Goal: Task Accomplishment & Management: Use online tool/utility

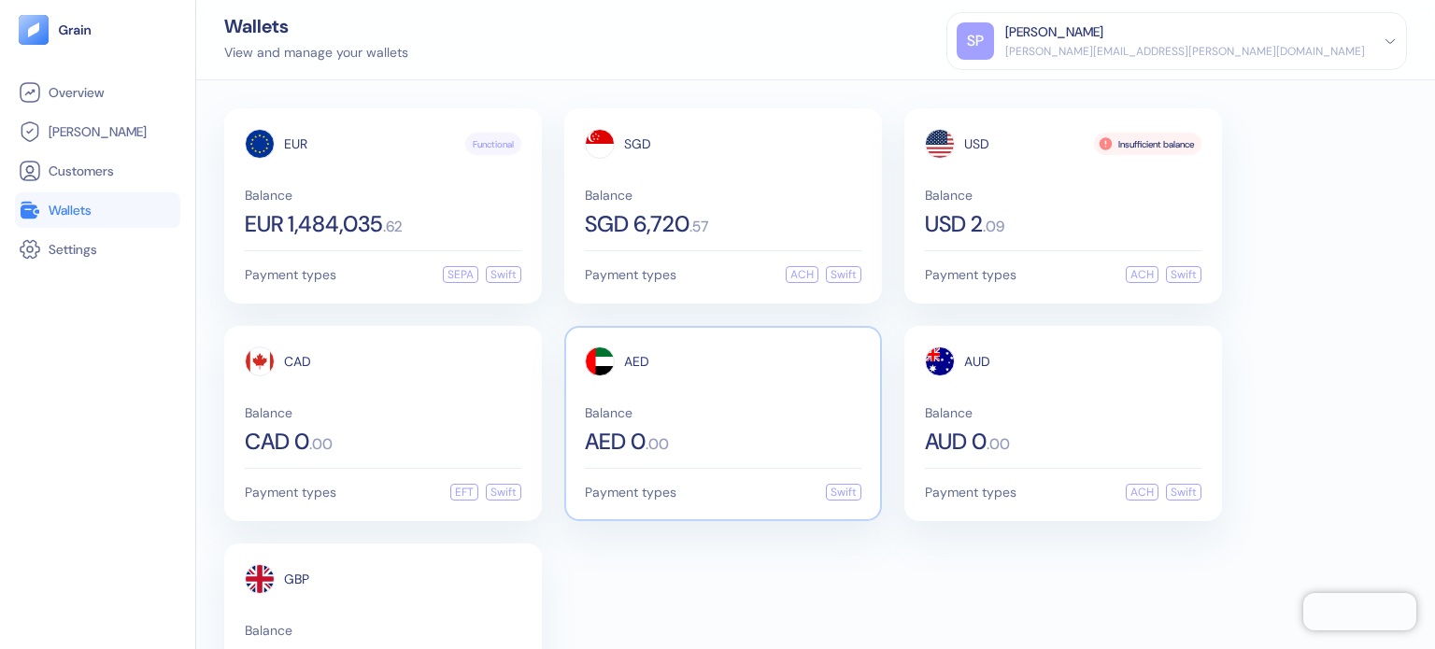
click at [702, 377] on div "AED Balance AED 0 . 00" at bounding box center [723, 400] width 277 height 106
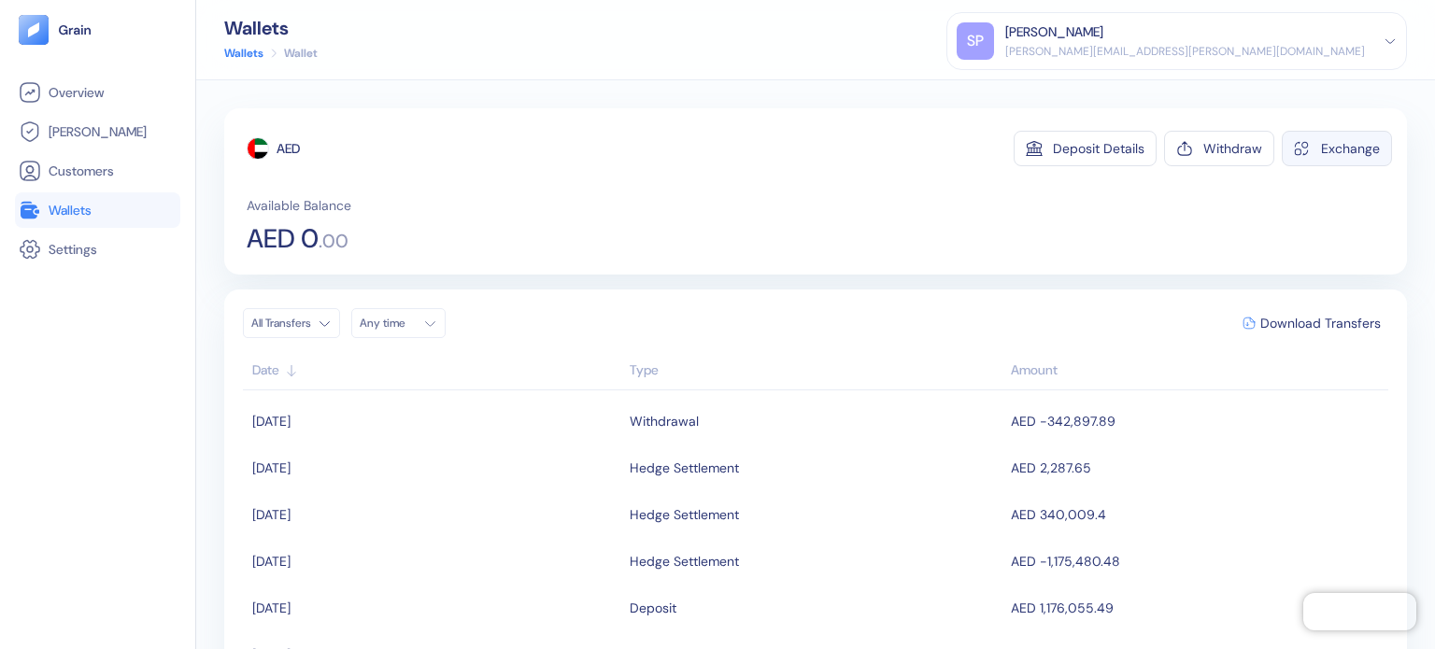
click at [1332, 142] on div "Exchange" at bounding box center [1350, 148] width 59 height 13
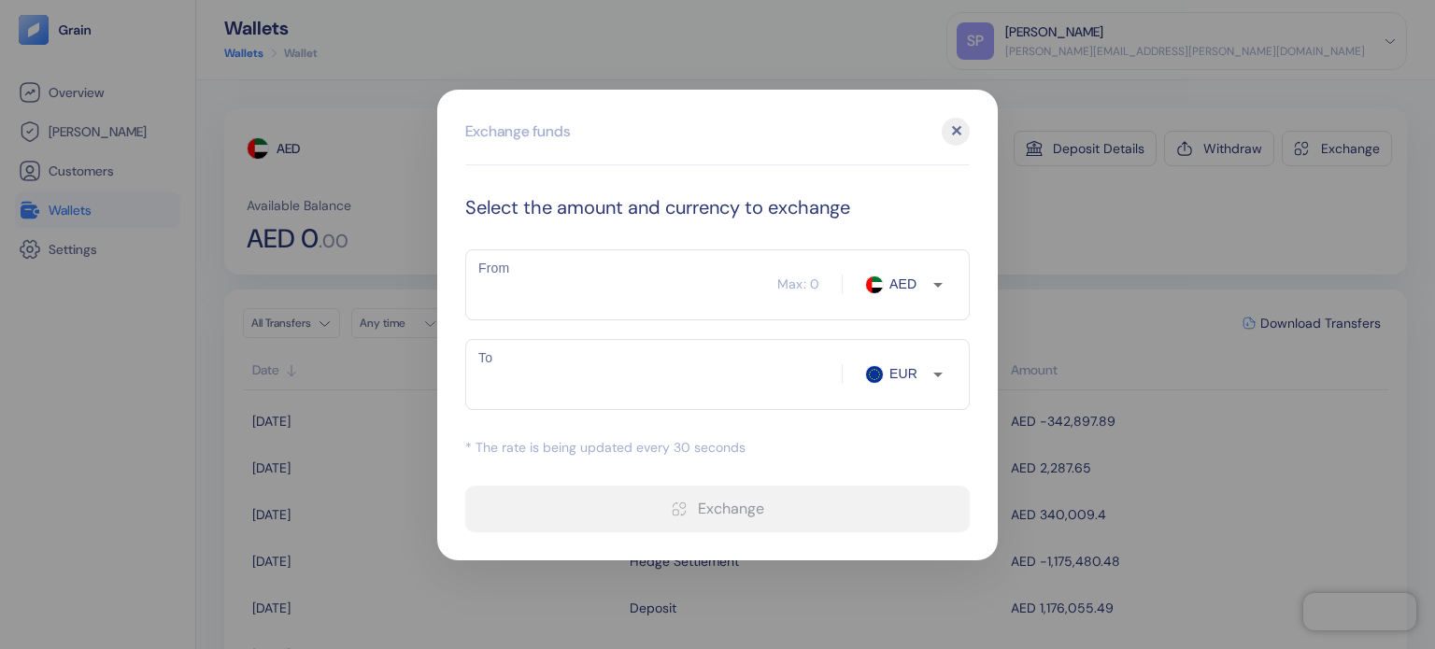
click at [714, 238] on div "Select the amount and currency to exchange From ​ Max: 0 AED From To ​ EUR To *…" at bounding box center [717, 362] width 504 height 339
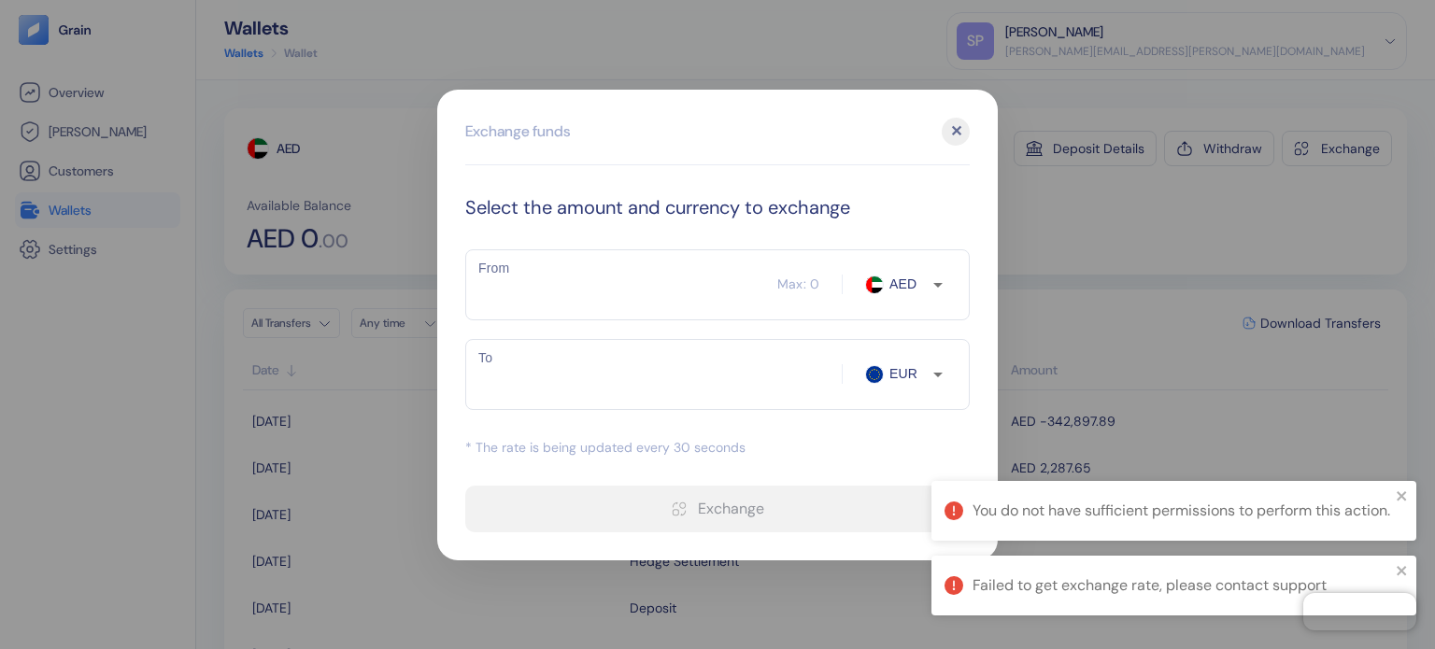
click at [628, 333] on div "From ​ Max: 0 AED From To ​ EUR To" at bounding box center [717, 329] width 504 height 161
click at [642, 291] on input "From" at bounding box center [621, 285] width 312 height 47
click at [956, 121] on div "✕" at bounding box center [956, 132] width 28 height 28
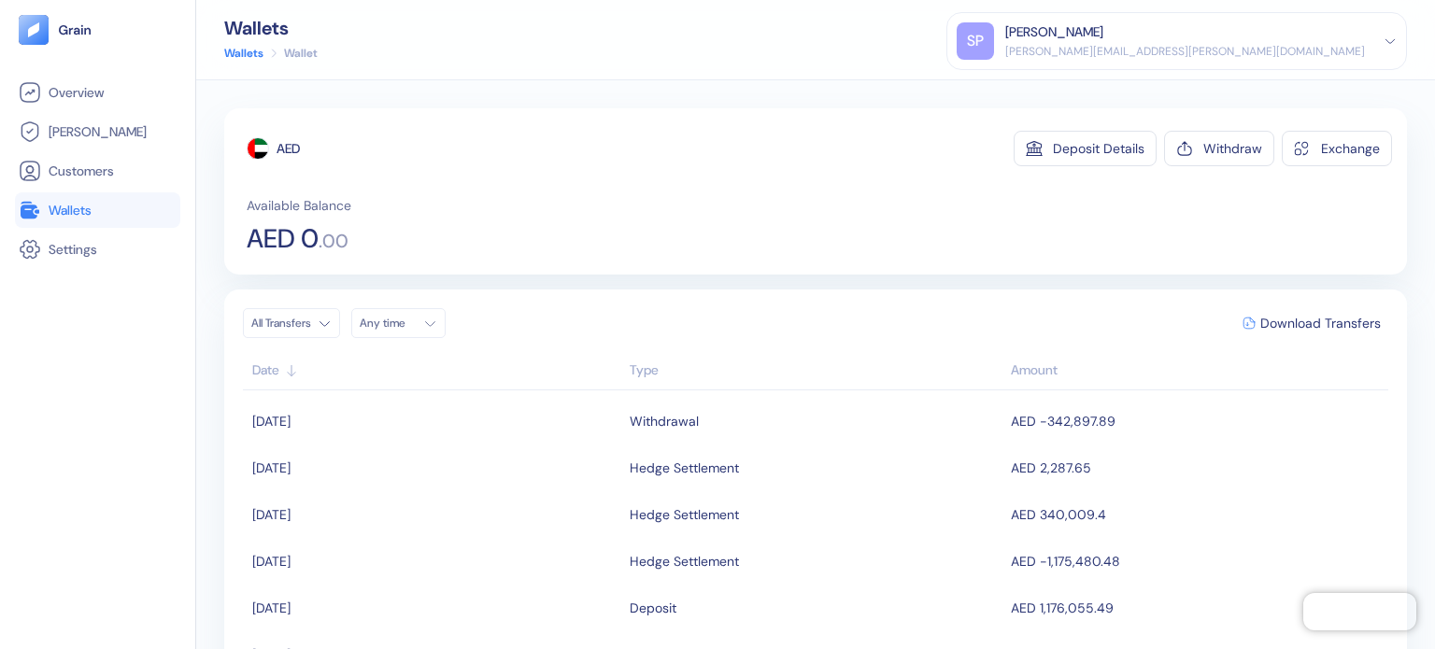
drag, startPoint x: 809, startPoint y: 161, endPoint x: 645, endPoint y: 171, distance: 163.8
click at [808, 162] on div "AED Deposit Details Withdraw Exchange" at bounding box center [819, 148] width 1145 height 35
click at [85, 211] on span "Wallets" at bounding box center [70, 210] width 43 height 19
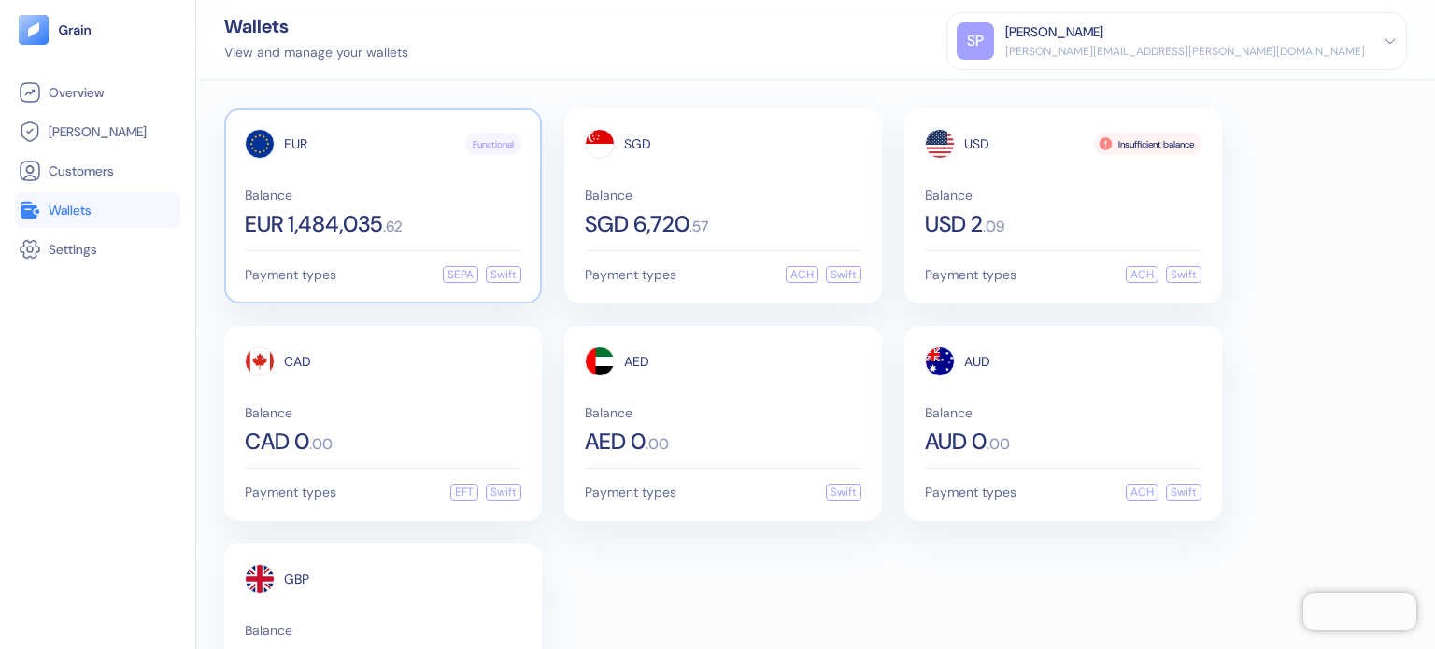
click at [274, 201] on span "Balance" at bounding box center [383, 195] width 277 height 13
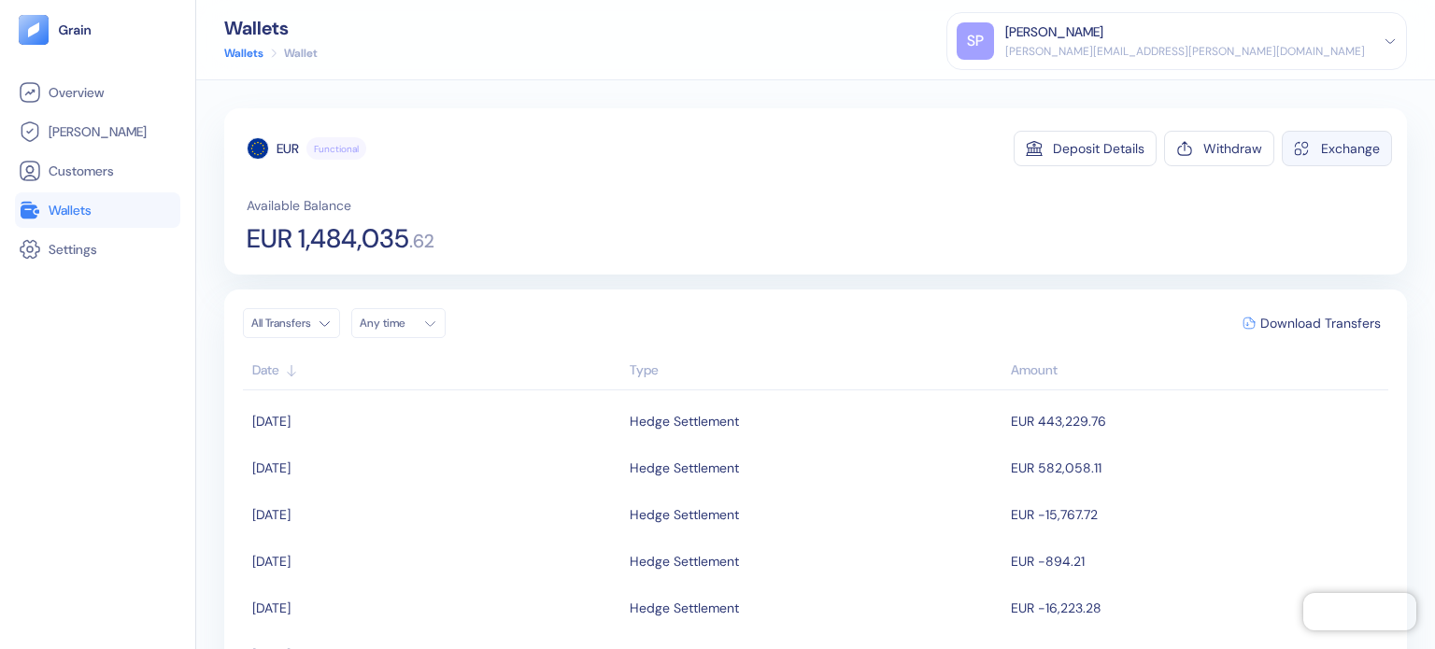
click at [1302, 157] on button "Exchange" at bounding box center [1337, 148] width 110 height 35
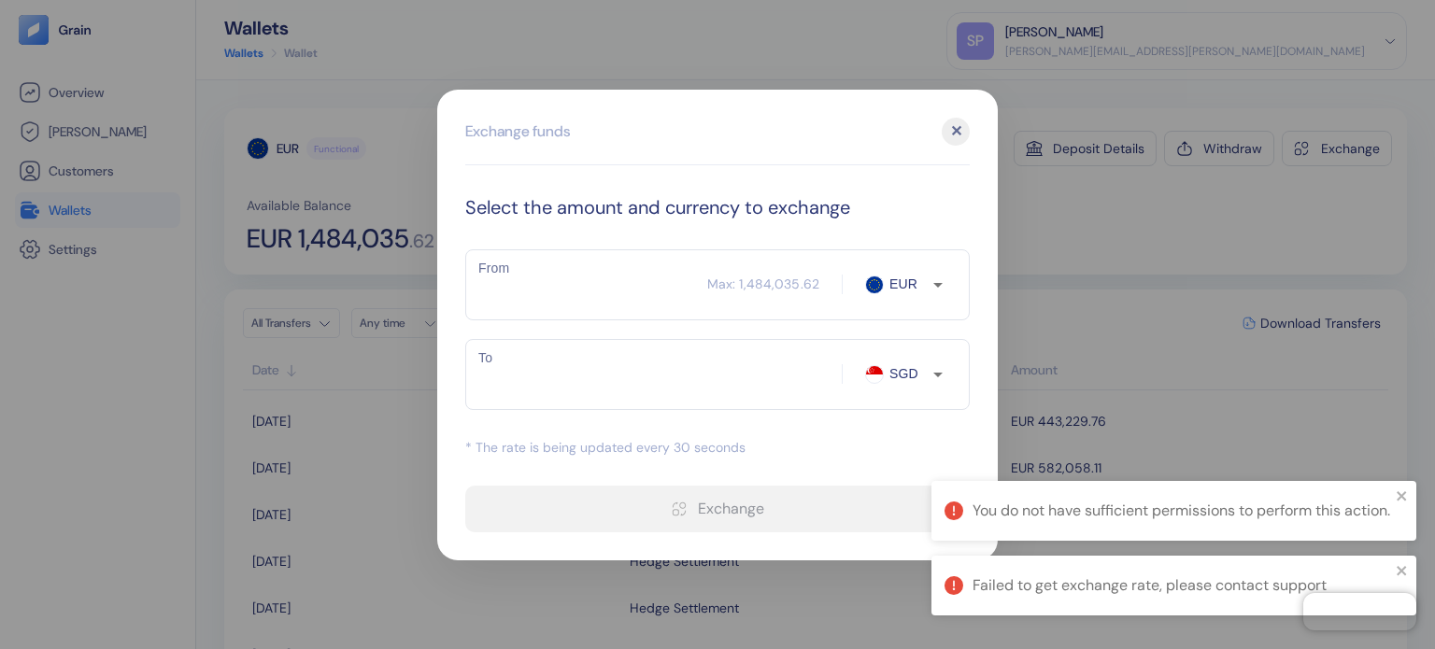
click at [917, 365] on input "SGD" at bounding box center [908, 373] width 49 height 19
click at [908, 501] on li "AED" at bounding box center [916, 509] width 65 height 34
type input "AED"
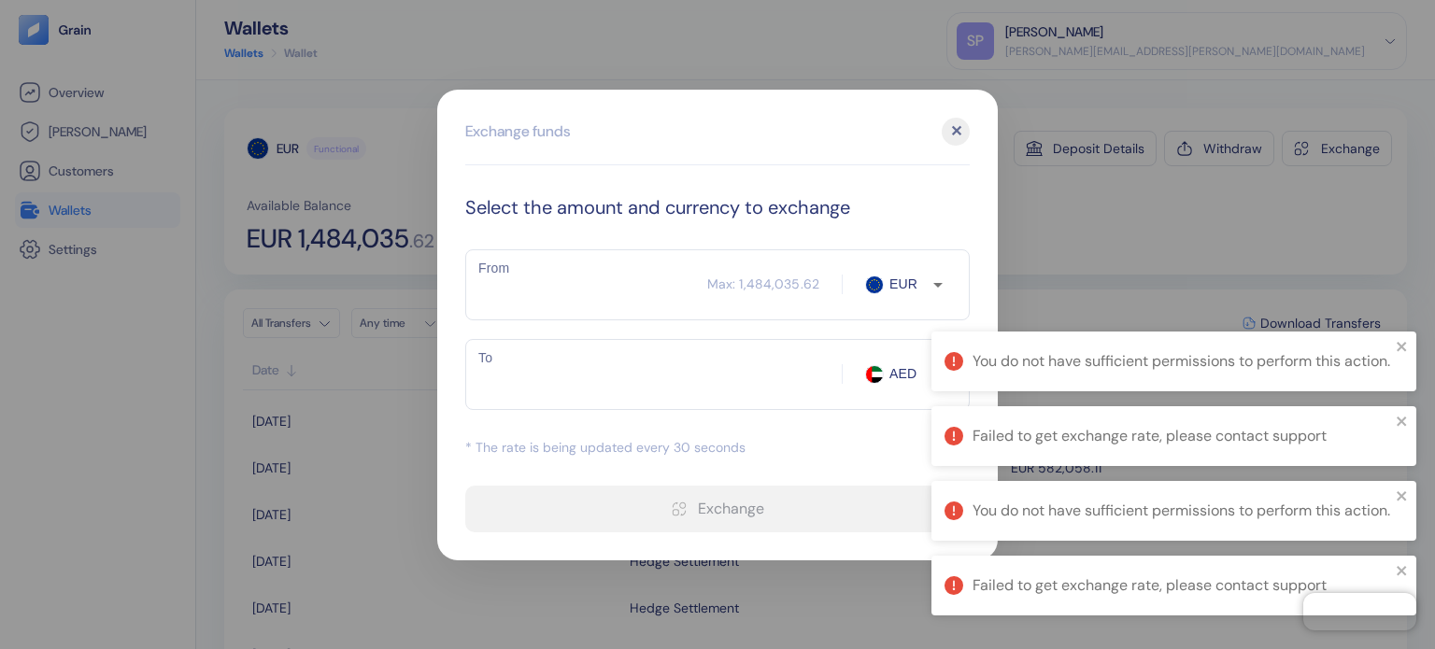
click at [957, 137] on div "✕" at bounding box center [956, 132] width 28 height 28
